Goal: Task Accomplishment & Management: Manage account settings

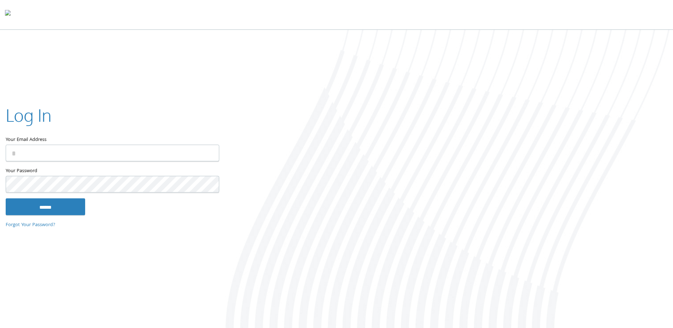
click at [73, 148] on input "Your Email Address" at bounding box center [112, 153] width 213 height 17
type input "**********"
click at [79, 212] on input "******" at bounding box center [45, 206] width 79 height 17
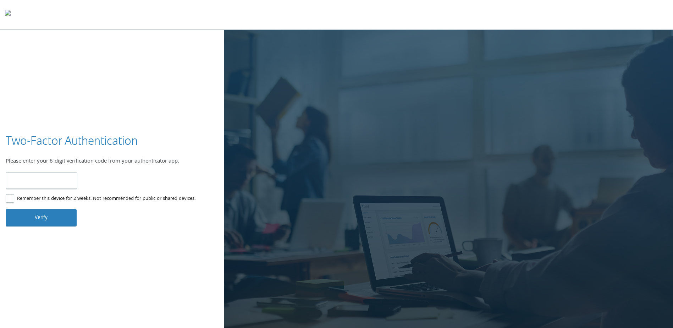
type input "******"
